Goal: Navigation & Orientation: Understand site structure

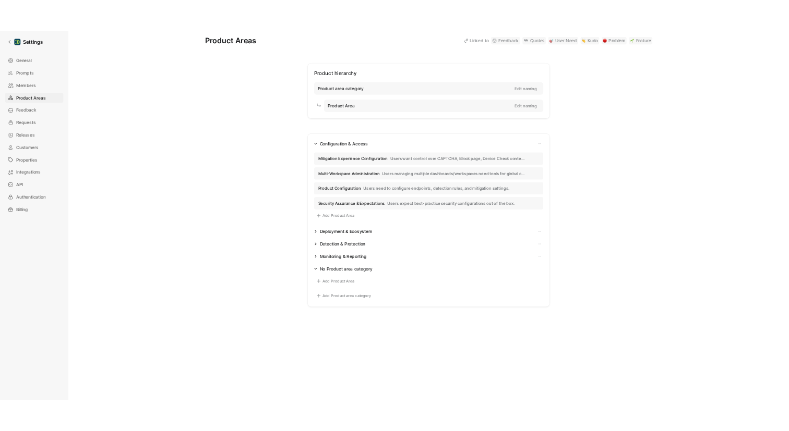
scroll to position [8, 0]
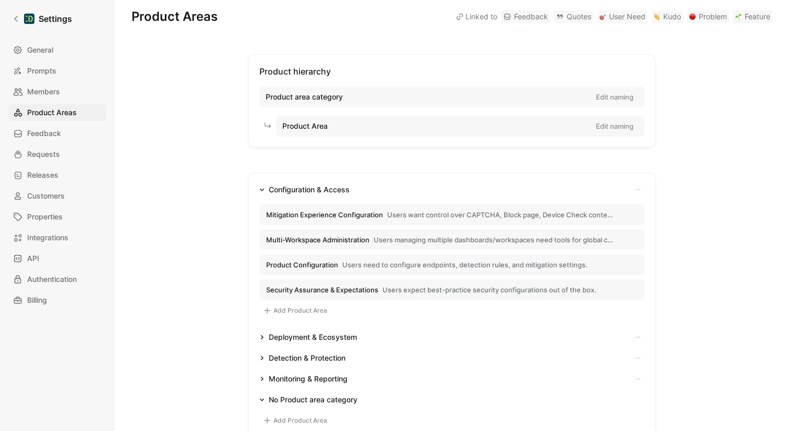
click at [261, 190] on icon "button" at bounding box center [261, 189] width 5 height 5
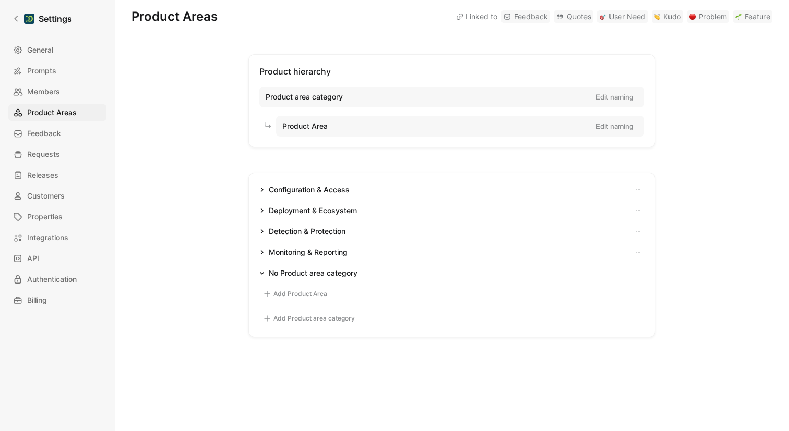
click at [261, 212] on icon "button" at bounding box center [261, 210] width 5 height 5
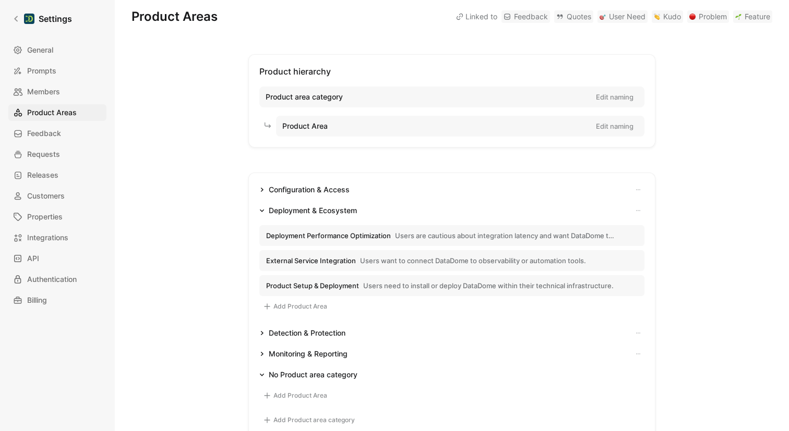
click at [395, 239] on span "Users are cautious about integration latency and want DataDome to be impercepti…" at bounding box center [505, 235] width 220 height 9
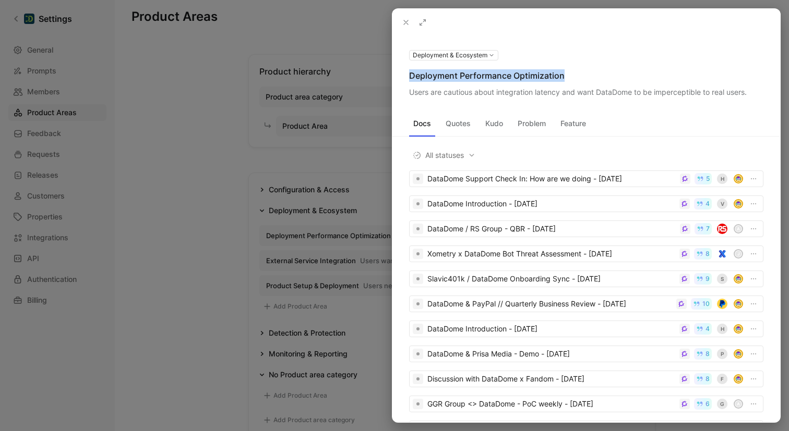
drag, startPoint x: 564, startPoint y: 76, endPoint x: 409, endPoint y: 76, distance: 154.9
click at [409, 76] on div "Deployment Performance Optimization" at bounding box center [586, 75] width 354 height 13
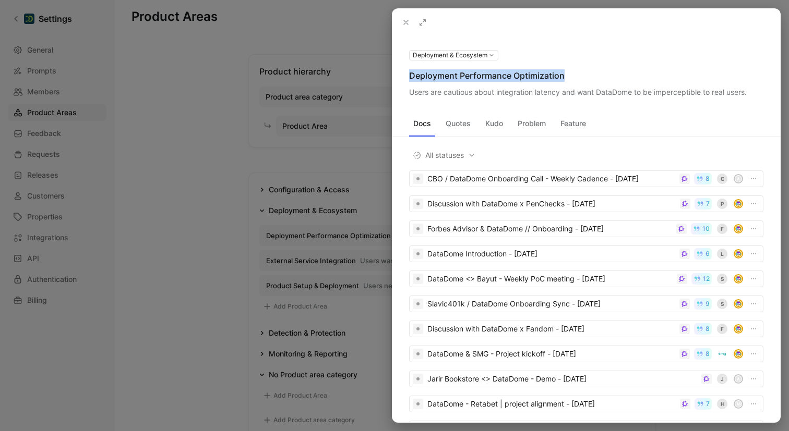
copy div "Deployment Performance Optimization"
drag, startPoint x: 412, startPoint y: 93, endPoint x: 688, endPoint y: 91, distance: 276.5
click at [604, 89] on div "Users are cautious about integration latency and want DataDome to be impercepti…" at bounding box center [586, 92] width 354 height 13
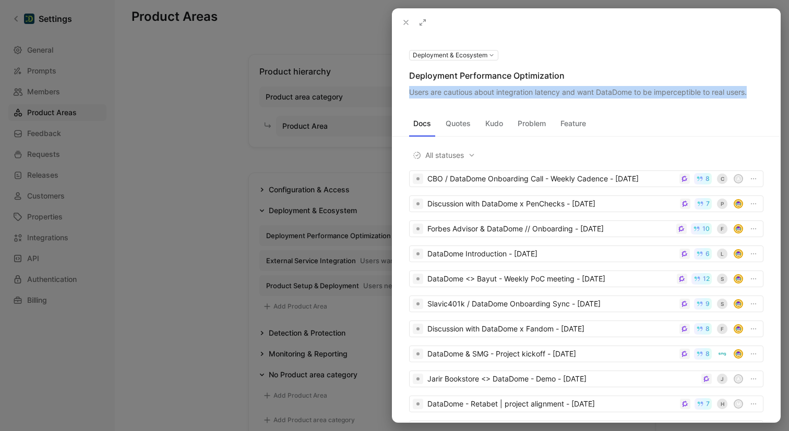
drag, startPoint x: 727, startPoint y: 91, endPoint x: 409, endPoint y: 97, distance: 318.2
click at [409, 97] on div "Users are cautious about integration latency and want DataDome to be impercepti…" at bounding box center [586, 92] width 354 height 13
copy div "Users are cautious about integration latency and want DataDome to be impercepti…"
click at [407, 19] on icon at bounding box center [406, 22] width 8 height 8
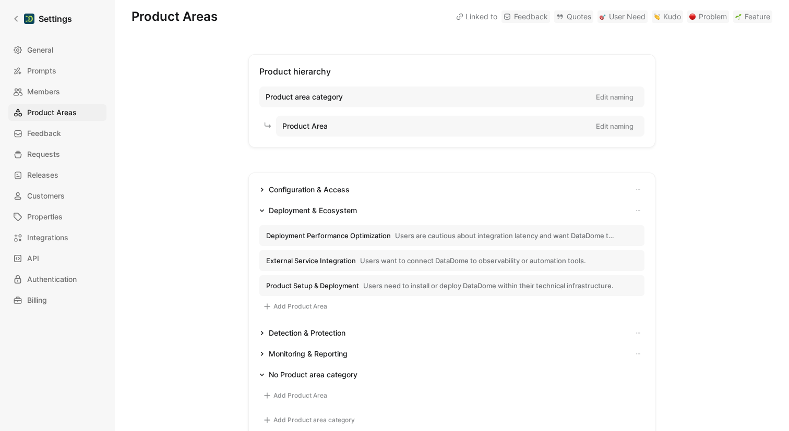
click at [401, 262] on span "Users want to connect DataDome to observability or automation tools." at bounding box center [473, 260] width 226 height 9
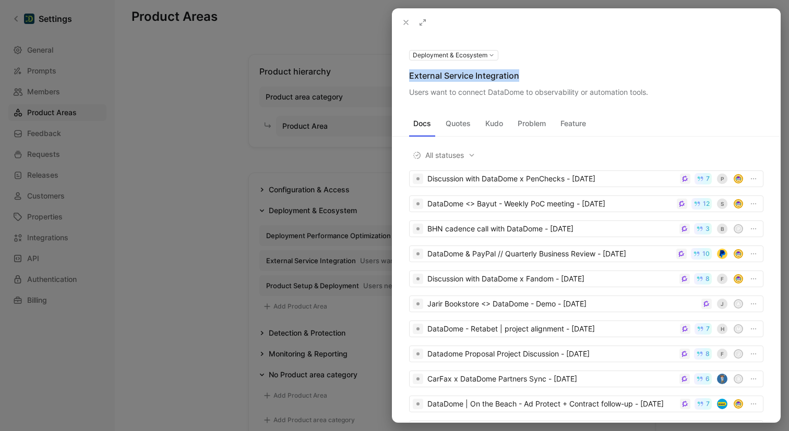
drag, startPoint x: 520, startPoint y: 76, endPoint x: 404, endPoint y: 74, distance: 115.8
click at [404, 74] on div "Deployment & Ecosystem External Service Integration Users want to connect DataD…" at bounding box center [586, 74] width 388 height 50
copy div "External Service Integration"
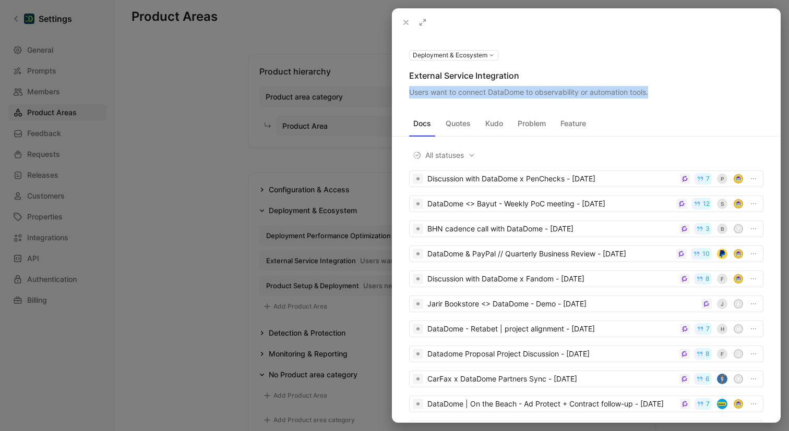
drag, startPoint x: 411, startPoint y: 92, endPoint x: 650, endPoint y: 87, distance: 239.5
click at [650, 87] on div "Users want to connect DataDome to observability or automation tools." at bounding box center [586, 92] width 354 height 13
copy div "Users want to connect DataDome to observability or automation tools."
click at [401, 23] on button at bounding box center [406, 22] width 15 height 15
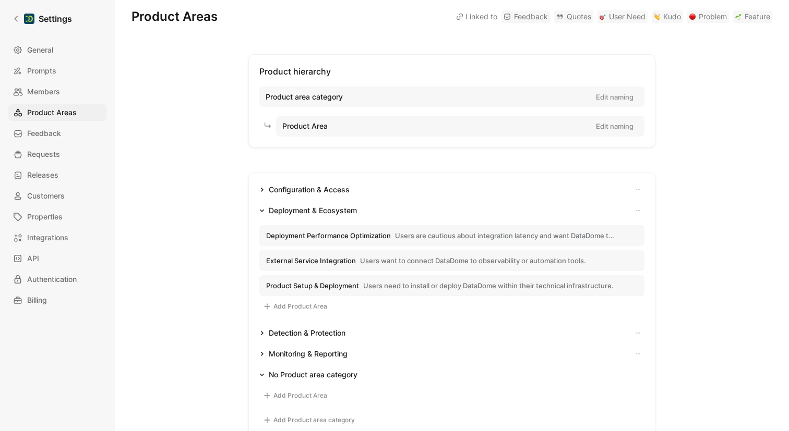
click at [383, 291] on button "Product Setup & Deployment Users need to install or deploy DataDome within thei…" at bounding box center [451, 285] width 385 height 21
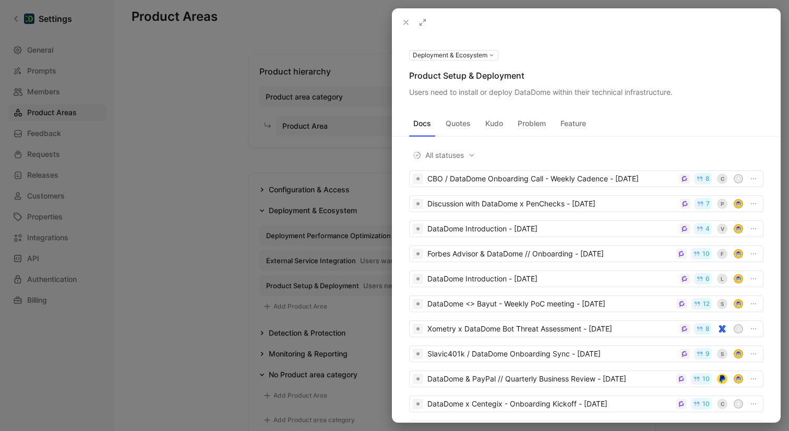
drag, startPoint x: 489, startPoint y: 80, endPoint x: 448, endPoint y: 69, distance: 42.1
click at [486, 78] on div "Product Setup & Deployment" at bounding box center [586, 75] width 354 height 13
drag, startPoint x: 411, startPoint y: 75, endPoint x: 526, endPoint y: 72, distance: 115.3
click at [526, 72] on div "Product Setup & Deployment" at bounding box center [586, 75] width 354 height 13
copy div "Product Setup & Deployment"
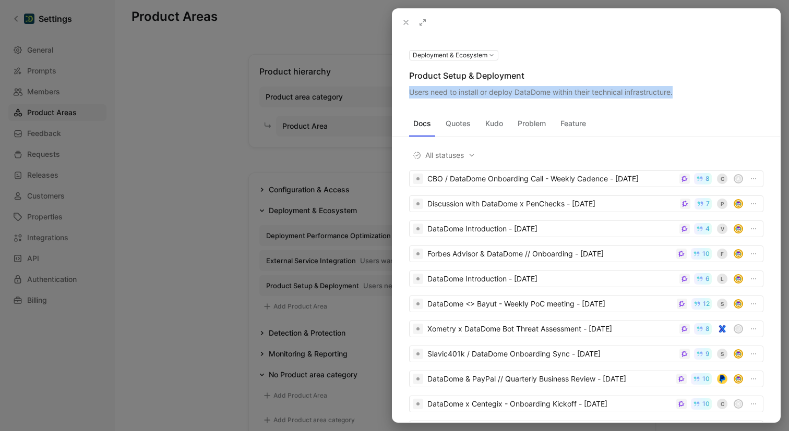
drag, startPoint x: 678, startPoint y: 93, endPoint x: 407, endPoint y: 93, distance: 271.3
click at [407, 93] on div "Deployment & Ecosystem Product Setup & Deployment Users need to install or depl…" at bounding box center [586, 74] width 388 height 50
copy div "Users need to install or deploy DataDome within their technical infrastructure."
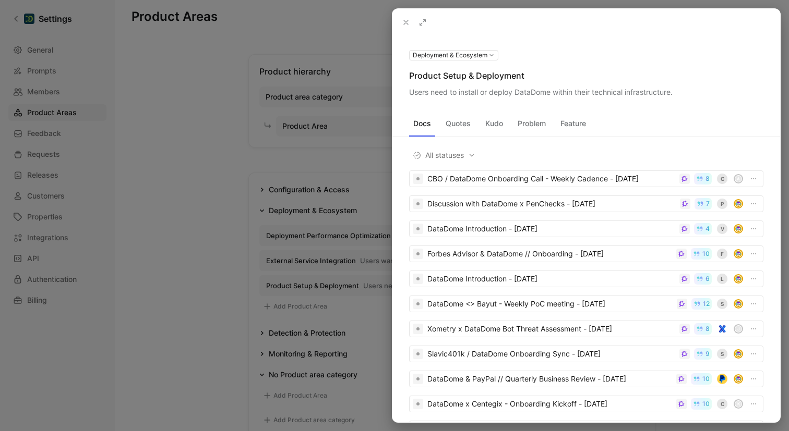
click at [226, 177] on div at bounding box center [394, 215] width 789 height 431
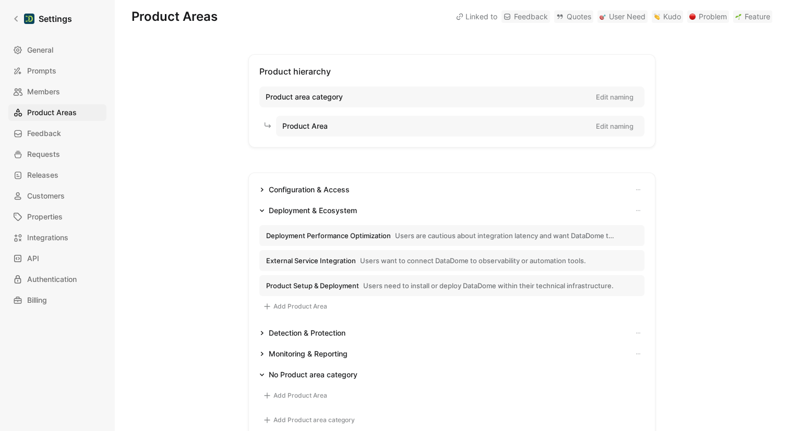
click at [264, 213] on button "Deployment & Ecosystem" at bounding box center [308, 210] width 106 height 13
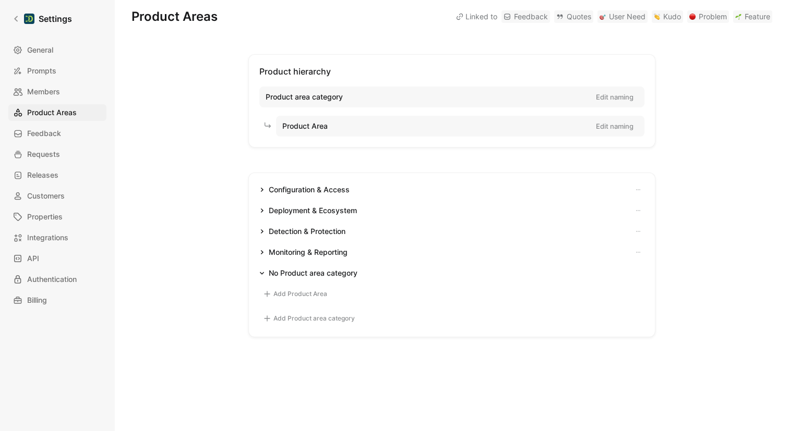
click at [262, 232] on button "Detection & Protection" at bounding box center [302, 231] width 94 height 13
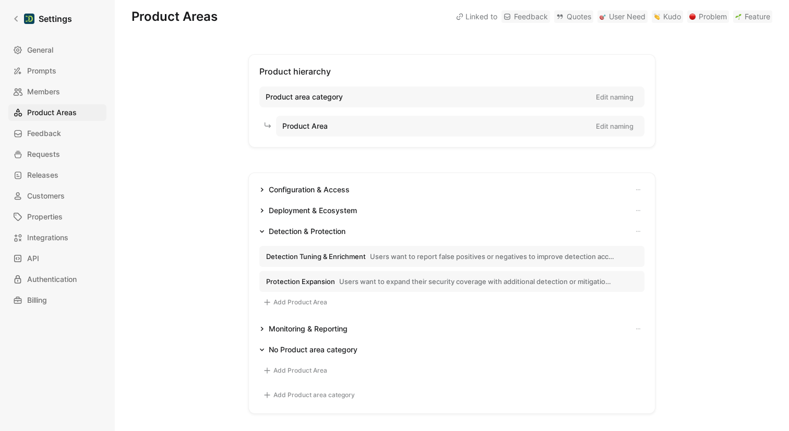
click at [328, 258] on span "Detection Tuning & Enrichment" at bounding box center [316, 256] width 100 height 9
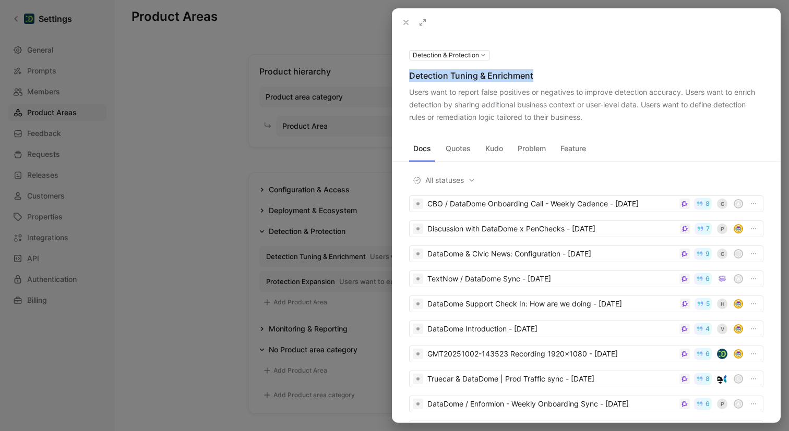
drag, startPoint x: 534, startPoint y: 77, endPoint x: 411, endPoint y: 73, distance: 123.2
click at [411, 73] on div "Detection Tuning & Enrichment" at bounding box center [586, 75] width 354 height 13
copy div "Detection Tuning & Enrichment"
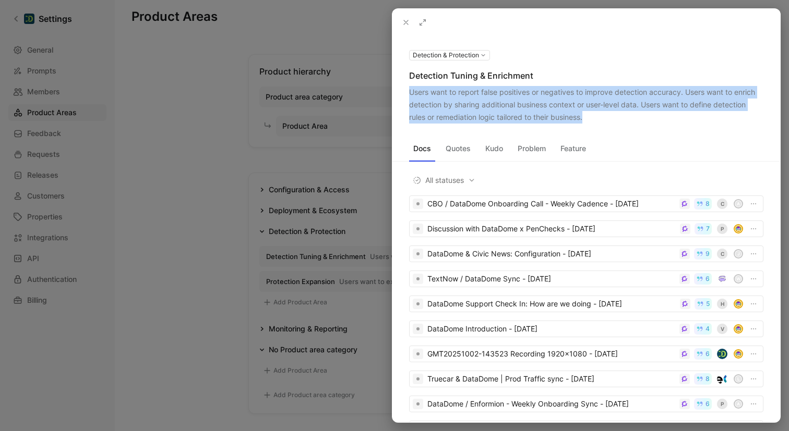
drag, startPoint x: 411, startPoint y: 91, endPoint x: 553, endPoint y: 108, distance: 142.9
click at [593, 115] on div "Users want to report false positives or negatives to improve detection accuracy…" at bounding box center [586, 105] width 354 height 38
copy div "Users want to report false positives or negatives to improve detection accuracy…"
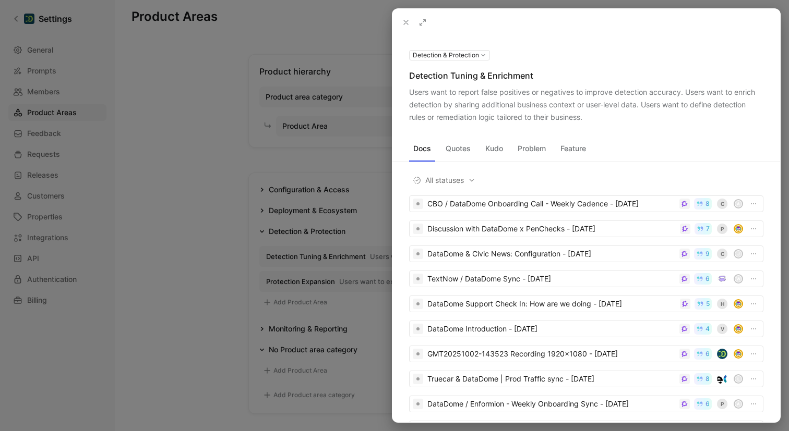
click at [682, 131] on div "Docs Quotes Kudo Problem Feature All statuses CBO / DataDome Onboarding Call - …" at bounding box center [586, 273] width 388 height 299
click at [209, 176] on div at bounding box center [394, 215] width 789 height 431
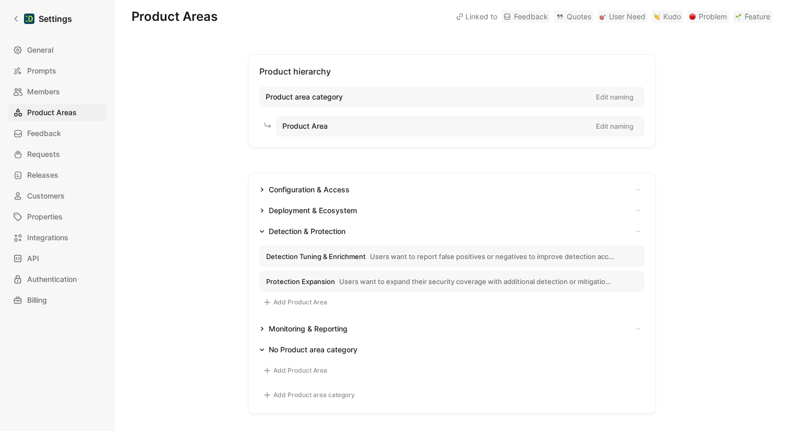
click at [315, 277] on span "Protection Expansion" at bounding box center [300, 281] width 69 height 9
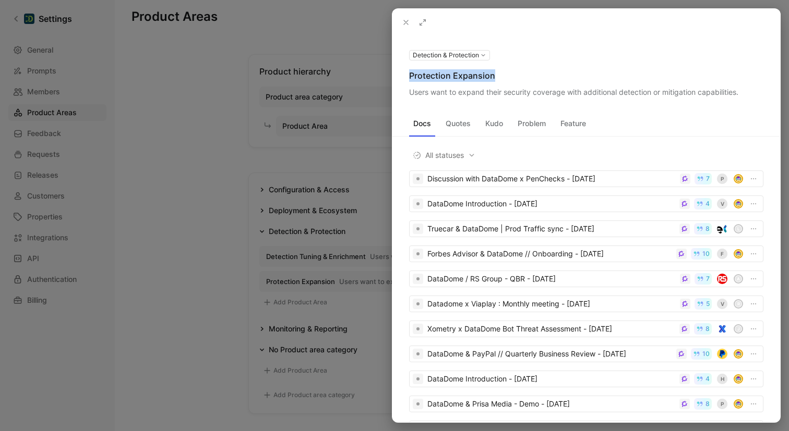
drag, startPoint x: 496, startPoint y: 76, endPoint x: 409, endPoint y: 76, distance: 86.1
click at [409, 76] on div "Protection Expansion" at bounding box center [586, 75] width 354 height 13
copy div "Protection Expansion"
drag, startPoint x: 515, startPoint y: 93, endPoint x: 503, endPoint y: 92, distance: 11.6
click at [514, 93] on div "Users want to expand their security coverage with additional detection or mitig…" at bounding box center [586, 92] width 354 height 13
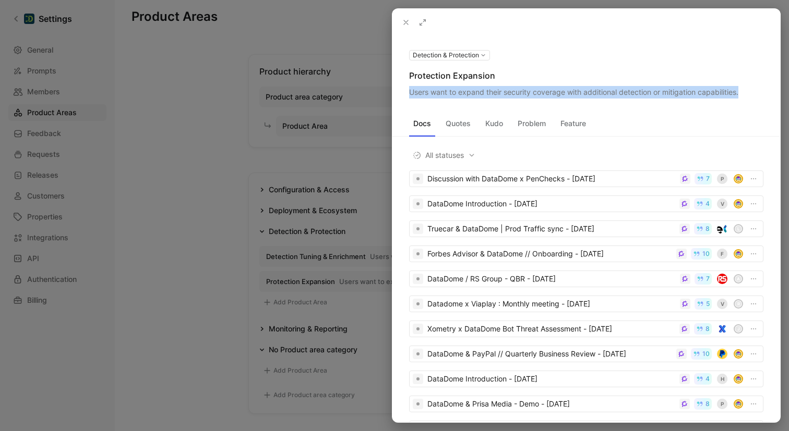
drag, startPoint x: 411, startPoint y: 92, endPoint x: 707, endPoint y: 92, distance: 296.8
click at [741, 90] on div "Users want to expand their security coverage with additional detection or mitig…" at bounding box center [586, 92] width 354 height 13
copy div "Users want to expand their security coverage with additional detection or mitig…"
click at [403, 26] on icon at bounding box center [406, 22] width 8 height 8
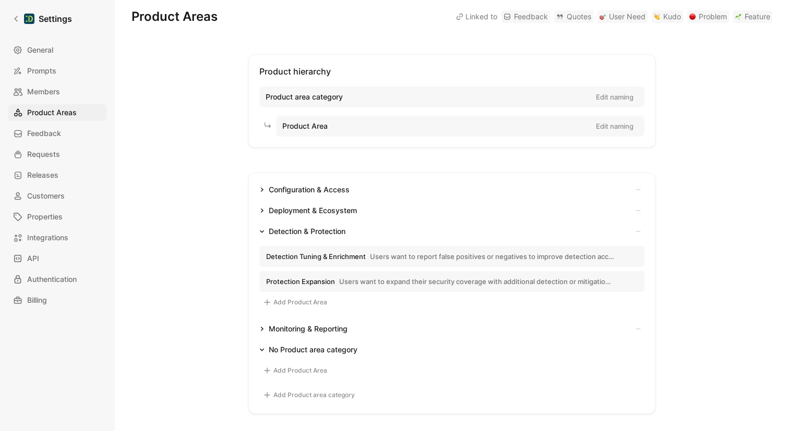
click at [259, 231] on icon "button" at bounding box center [261, 231] width 5 height 5
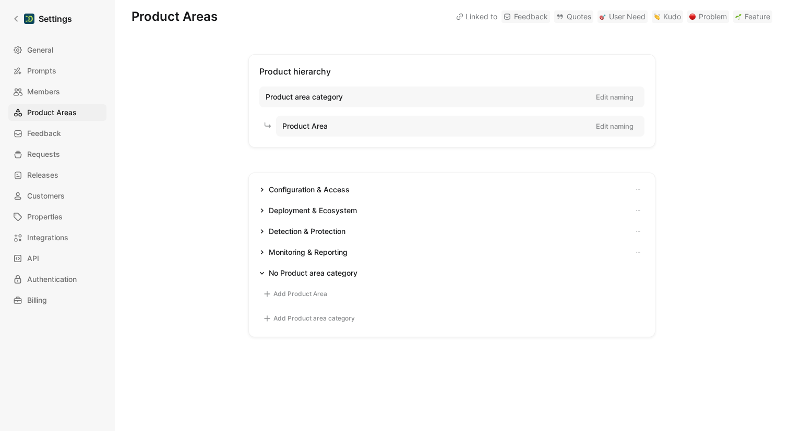
click at [261, 251] on icon "button" at bounding box center [261, 252] width 5 height 5
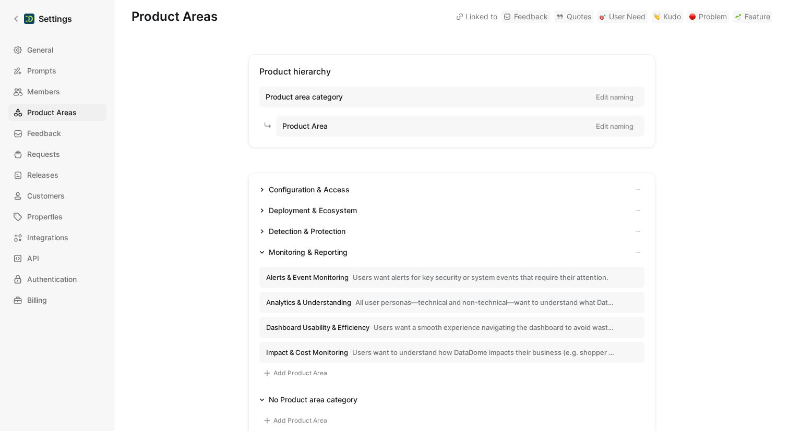
click at [310, 275] on span "Alerts & Event Monitoring" at bounding box center [307, 277] width 82 height 9
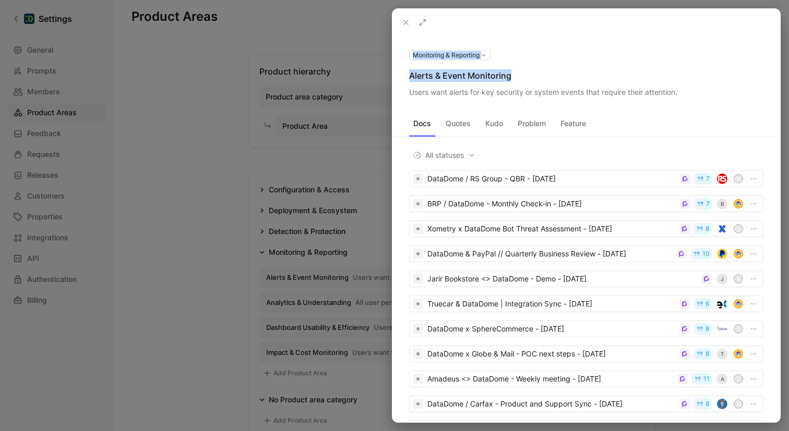
drag, startPoint x: 512, startPoint y: 75, endPoint x: 388, endPoint y: 76, distance: 124.7
click at [388, 76] on div "Monitoring & Reporting Alerts & Event Monitoring Users want alerts for key secu…" at bounding box center [394, 215] width 789 height 431
click at [430, 74] on div "Alerts & Event Monitoring" at bounding box center [586, 75] width 354 height 13
drag, startPoint x: 409, startPoint y: 77, endPoint x: 506, endPoint y: 76, distance: 96.5
click at [519, 76] on div "Alerts & Event Monitoring" at bounding box center [586, 75] width 354 height 13
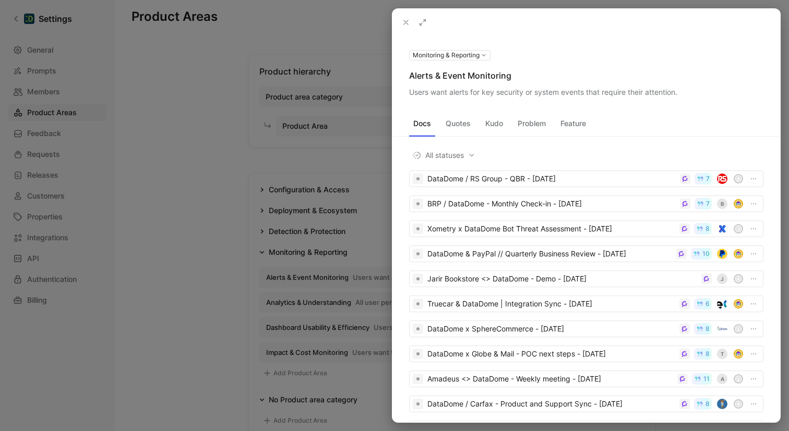
drag, startPoint x: 411, startPoint y: 92, endPoint x: 493, endPoint y: 91, distance: 82.4
click at [493, 91] on div "Users want alerts for key security or system events that require their attentio…" at bounding box center [586, 92] width 354 height 13
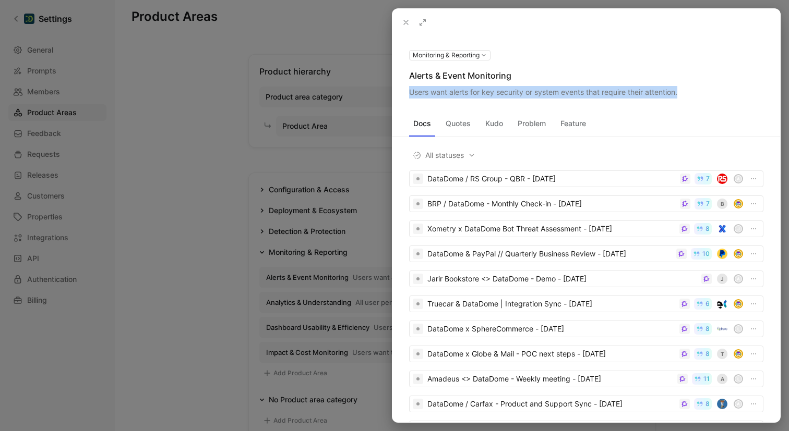
drag, startPoint x: 411, startPoint y: 92, endPoint x: 680, endPoint y: 90, distance: 269.2
click at [686, 90] on div "Users want alerts for key security or system events that require their attentio…" at bounding box center [586, 92] width 354 height 13
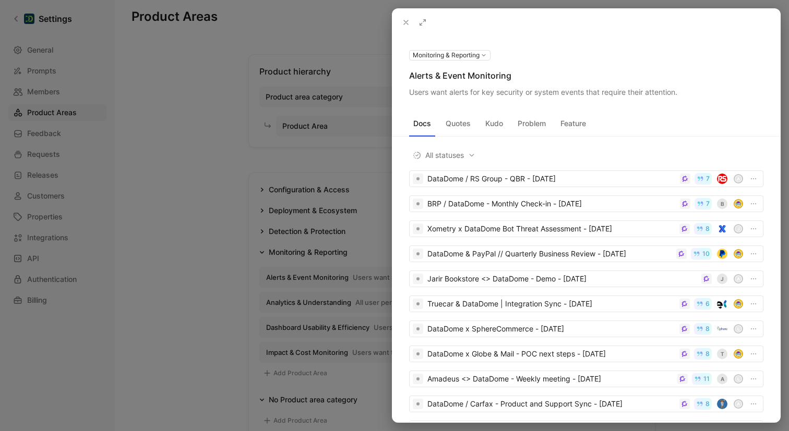
click at [221, 241] on div at bounding box center [394, 215] width 789 height 431
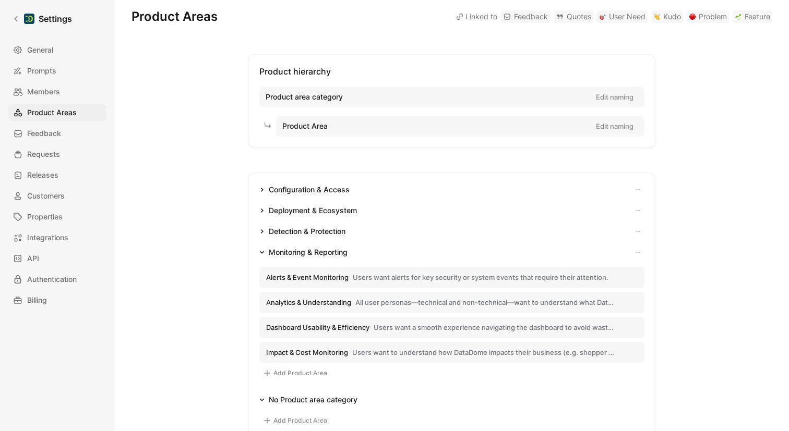
click at [367, 306] on span "All user personas—technical and non-technical—want to understand what DataDome …" at bounding box center [484, 302] width 259 height 9
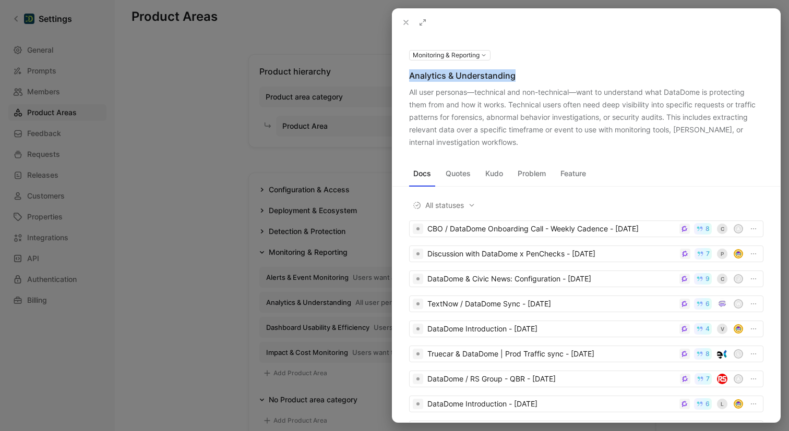
drag, startPoint x: 515, startPoint y: 76, endPoint x: 409, endPoint y: 76, distance: 105.9
click at [409, 76] on div "Analytics & Understanding" at bounding box center [586, 75] width 354 height 13
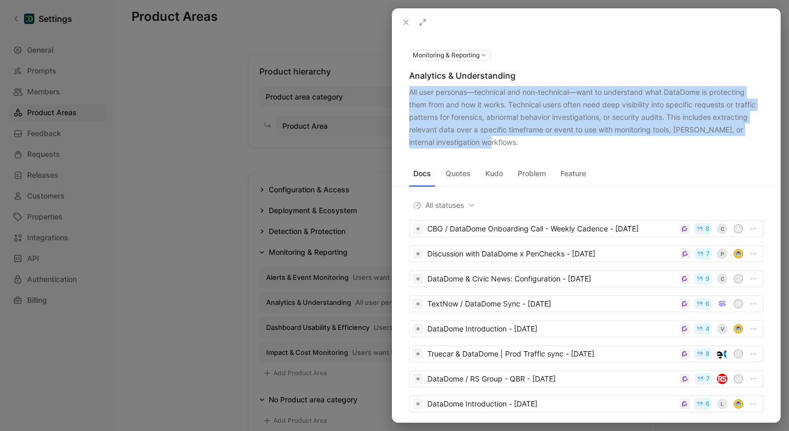
drag, startPoint x: 442, startPoint y: 91, endPoint x: 498, endPoint y: 138, distance: 73.0
click at [498, 138] on div "All user personas—technical and non-technical—want to understand what DataDome …" at bounding box center [586, 117] width 354 height 63
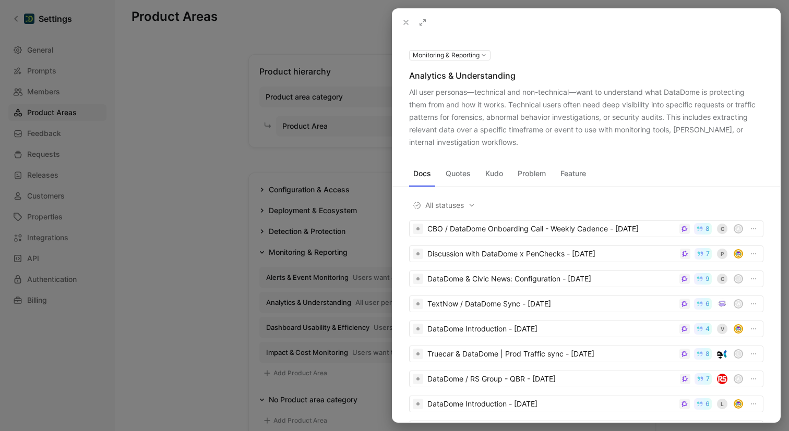
click at [189, 243] on div at bounding box center [394, 215] width 789 height 431
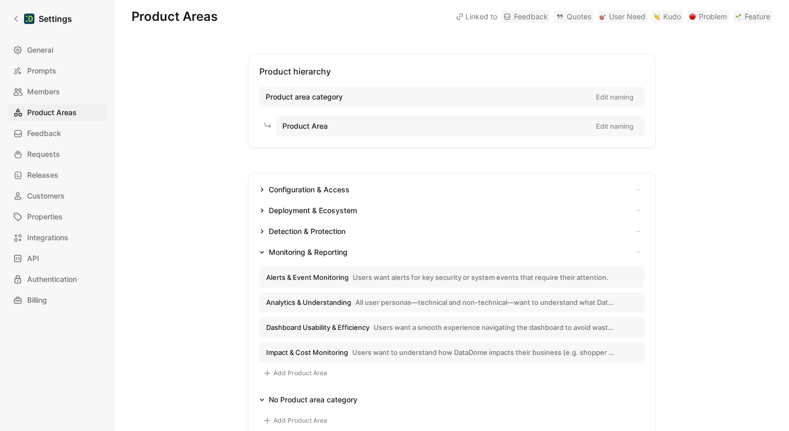
click at [311, 322] on button "Dashboard Usability & Efficiency Users want a smooth experience navigating the …" at bounding box center [451, 327] width 385 height 21
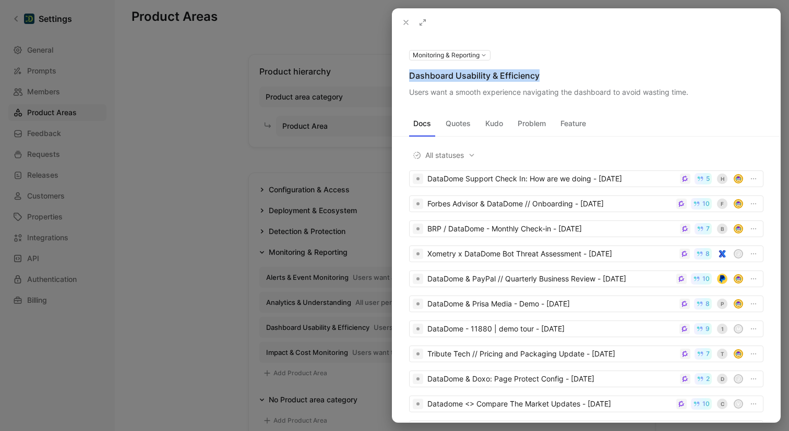
drag, startPoint x: 537, startPoint y: 76, endPoint x: 406, endPoint y: 77, distance: 131.5
click at [406, 77] on div "Monitoring & Reporting Dashboard Usability & Efficiency Users want a smooth exp…" at bounding box center [586, 74] width 388 height 50
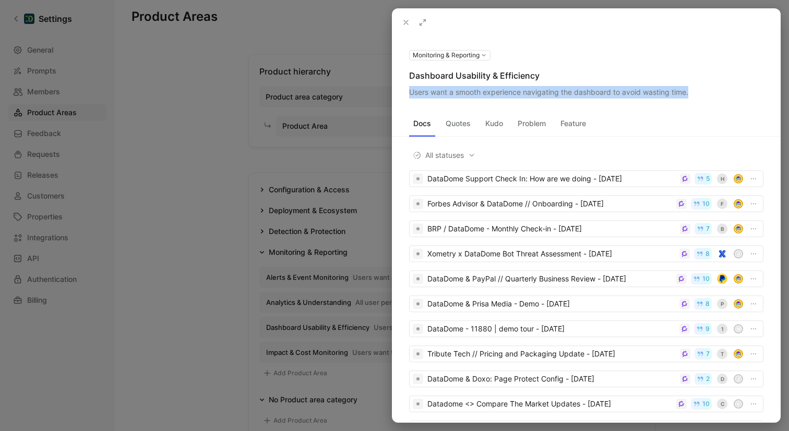
drag, startPoint x: 411, startPoint y: 92, endPoint x: 651, endPoint y: 88, distance: 240.5
click at [691, 87] on div "Users want a smooth experience navigating the dashboard to avoid wasting time." at bounding box center [586, 92] width 354 height 13
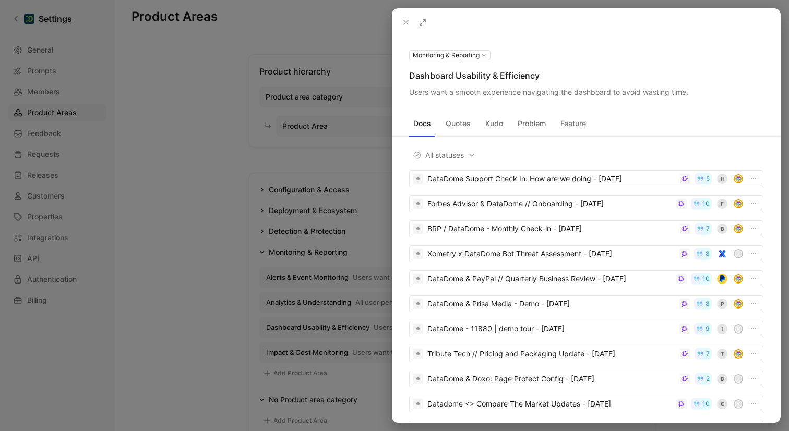
click at [186, 214] on div at bounding box center [394, 215] width 789 height 431
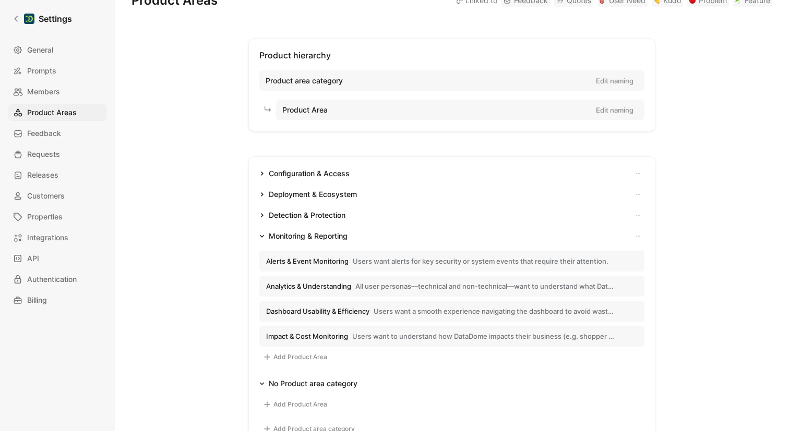
scroll to position [35, 0]
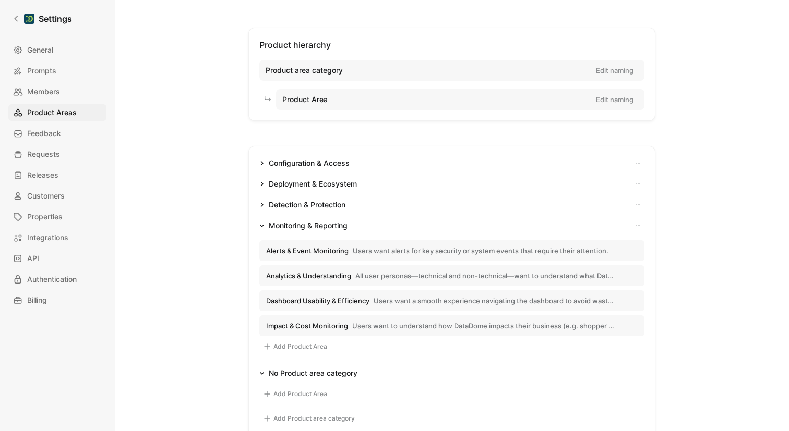
click at [339, 324] on span "Impact & Cost Monitoring" at bounding box center [307, 325] width 82 height 9
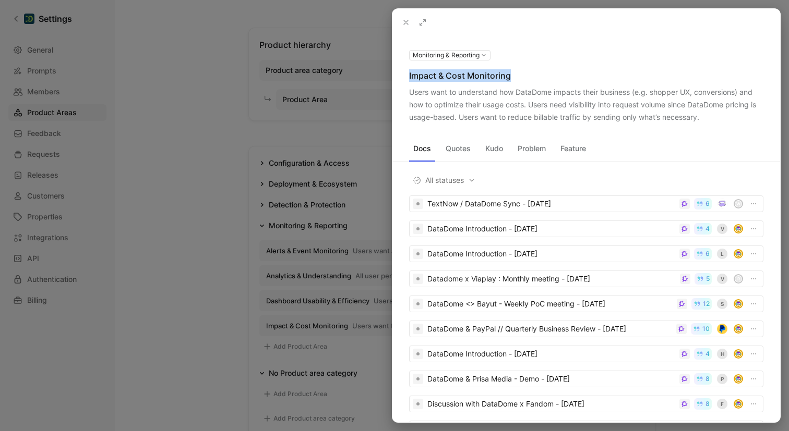
drag, startPoint x: 510, startPoint y: 76, endPoint x: 403, endPoint y: 79, distance: 107.0
click at [403, 79] on div "Monitoring & Reporting Impact & Cost Monitoring Users want to understand how Da…" at bounding box center [586, 86] width 388 height 75
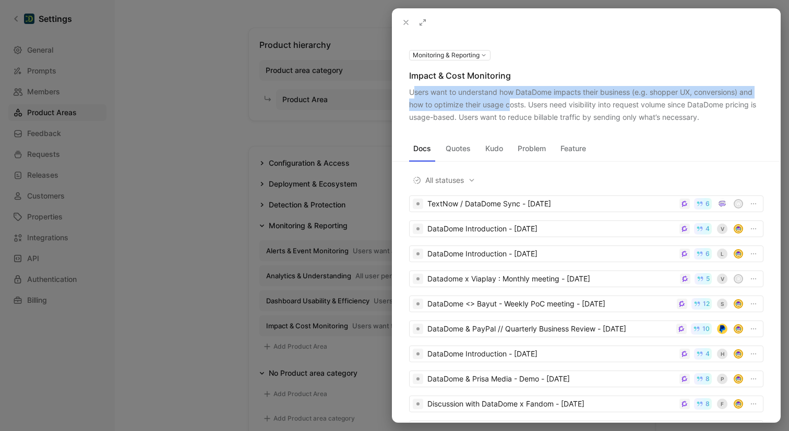
drag, startPoint x: 412, startPoint y: 92, endPoint x: 511, endPoint y: 102, distance: 100.2
click at [511, 102] on div "Users want to understand how DataDome impacts their business (e.g. shopper UX, …" at bounding box center [586, 105] width 354 height 38
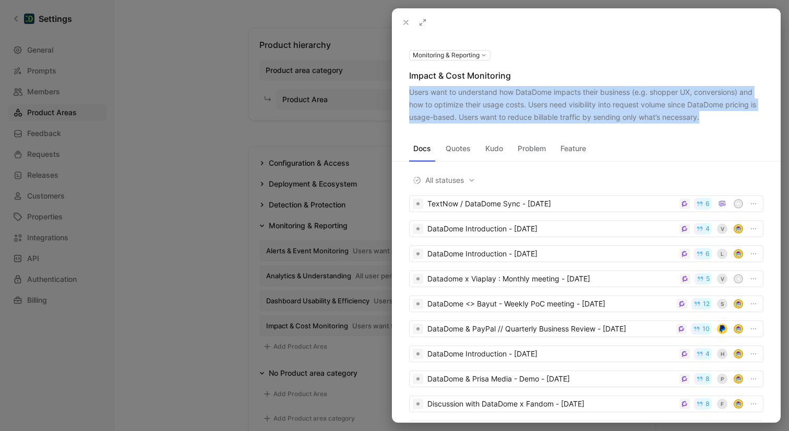
drag, startPoint x: 409, startPoint y: 93, endPoint x: 698, endPoint y: 113, distance: 289.6
click at [703, 113] on div "Users want to understand how DataDome impacts their business (e.g. shopper UX, …" at bounding box center [586, 105] width 354 height 38
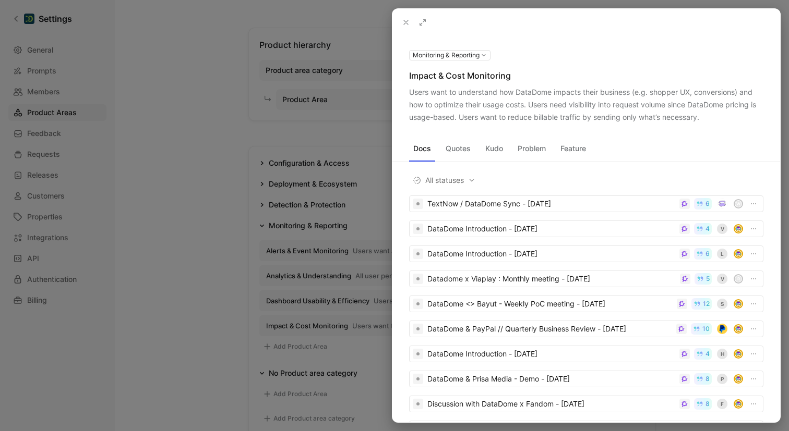
click at [222, 239] on div at bounding box center [394, 215] width 789 height 431
